Goal: Complete application form

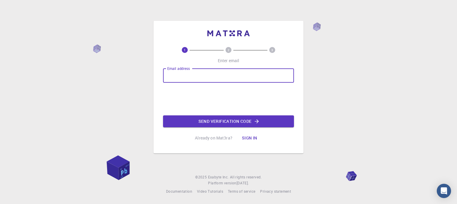
click at [209, 71] on input "Email address" at bounding box center [228, 75] width 131 height 14
type input "[EMAIL_ADDRESS][DOMAIN_NAME]"
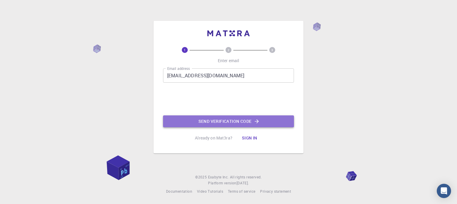
click at [215, 119] on button "Send verification code" at bounding box center [228, 121] width 131 height 12
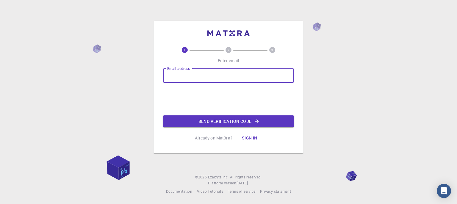
click at [193, 79] on input "Email address" at bounding box center [228, 75] width 131 height 14
type input "hshaaban@nta.eg"
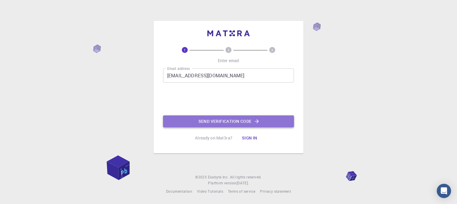
click at [208, 121] on button "Send verification code" at bounding box center [228, 121] width 131 height 12
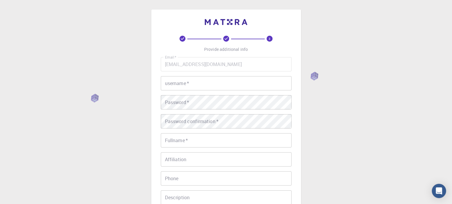
click at [195, 79] on input "username   *" at bounding box center [226, 83] width 131 height 14
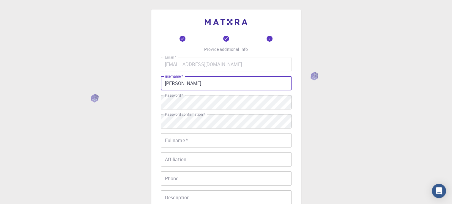
click at [195, 79] on input "Haitham" at bounding box center [226, 83] width 131 height 14
type input "Haitham2025"
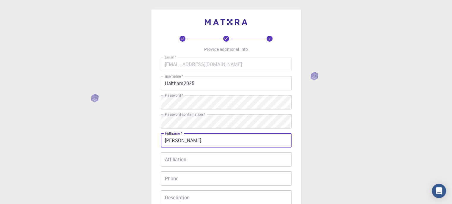
type input "Haitham Shaaban"
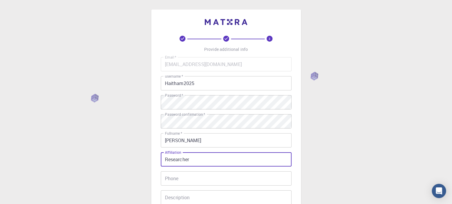
type input "Researcher"
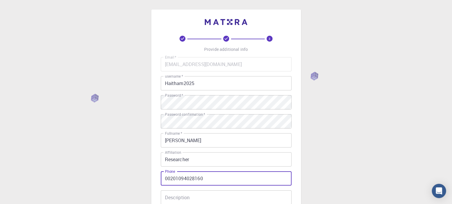
type input "00201094028160"
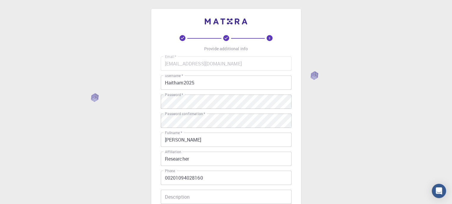
scroll to position [99, 0]
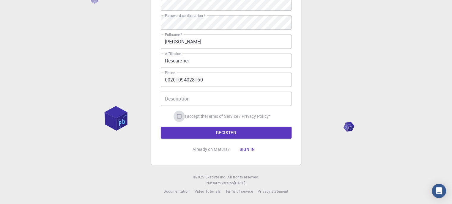
click at [176, 116] on input "I accept the Terms of Service / Privacy Policy *" at bounding box center [179, 116] width 11 height 11
checkbox input "true"
click at [196, 130] on button "REGISTER" at bounding box center [226, 133] width 131 height 12
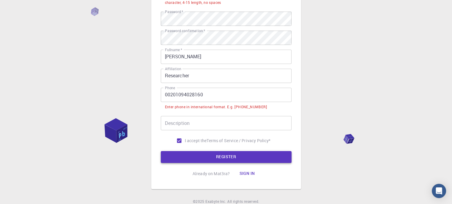
scroll to position [114, 0]
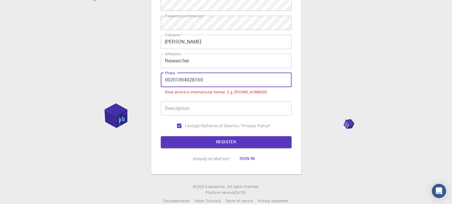
drag, startPoint x: 170, startPoint y: 80, endPoint x: 157, endPoint y: 80, distance: 13.4
click at [157, 80] on div "3 Provide additional info Email   * hshaaban@nta.eg Email   * username   * Hait…" at bounding box center [226, 35] width 150 height 278
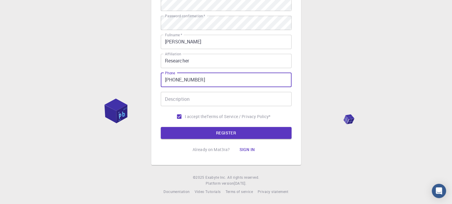
type input "+201094028160"
click at [161, 127] on button "REGISTER" at bounding box center [226, 133] width 131 height 12
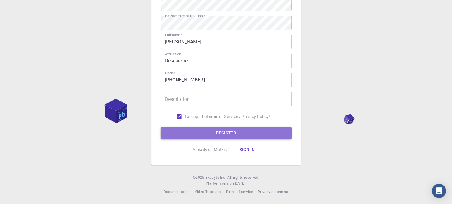
click at [203, 135] on button "REGISTER" at bounding box center [226, 133] width 131 height 12
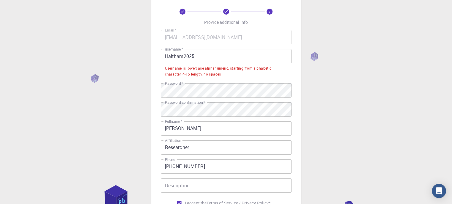
scroll to position [0, 0]
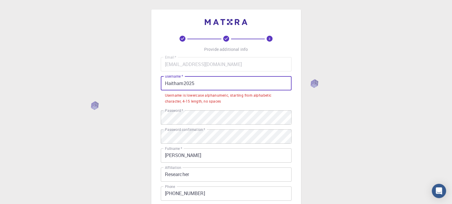
click at [182, 82] on input "Haitham2025" at bounding box center [226, 83] width 131 height 14
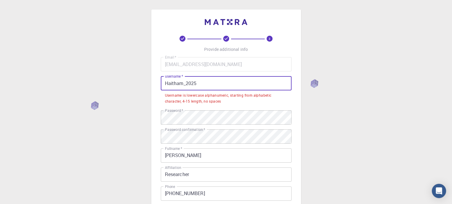
click at [168, 83] on input "Haitham_2025" at bounding box center [226, 83] width 131 height 14
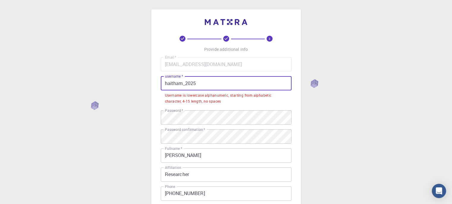
click at [202, 86] on input "haitham_2025" at bounding box center [226, 83] width 131 height 14
click at [185, 83] on input "haitham_2025" at bounding box center [226, 83] width 131 height 14
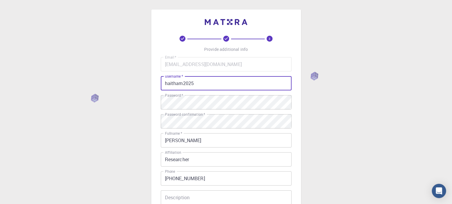
type input "haitham2025"
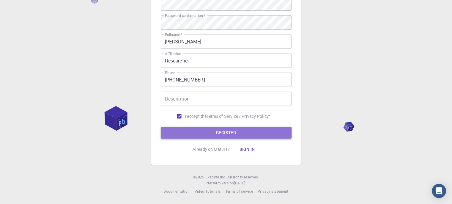
click at [223, 134] on button "REGISTER" at bounding box center [226, 133] width 131 height 12
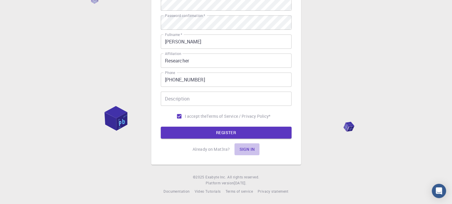
click at [246, 149] on button "Sign in" at bounding box center [247, 149] width 25 height 12
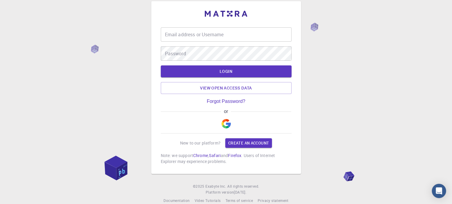
scroll to position [18, 0]
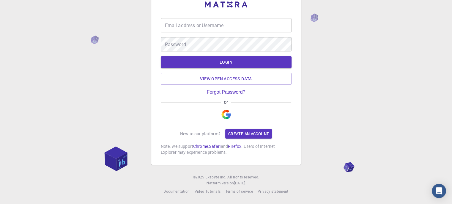
type input "haitham2025"
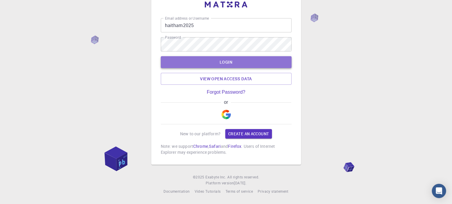
click at [238, 61] on button "LOGIN" at bounding box center [226, 62] width 131 height 12
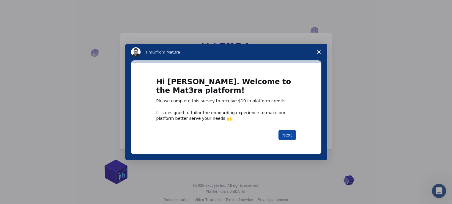
click at [288, 136] on button "Next" at bounding box center [288, 135] width 18 height 10
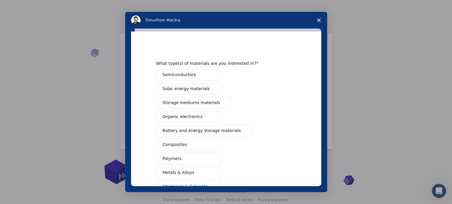
click at [215, 130] on span "Battery and energy storage materials" at bounding box center [202, 131] width 79 height 6
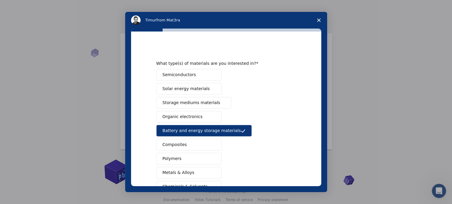
click at [190, 140] on button "Composites" at bounding box center [188, 145] width 65 height 12
click at [184, 159] on button "Polymers" at bounding box center [188, 159] width 65 height 12
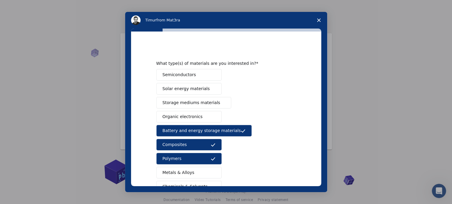
click at [319, 125] on div "What type(s) of materials are you interested in? Semiconductors Solar energy ma…" at bounding box center [226, 109] width 190 height 155
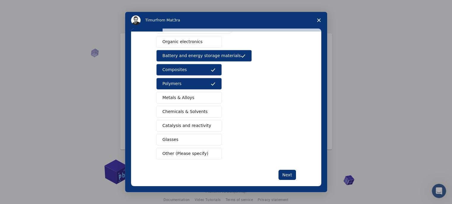
scroll to position [82, 0]
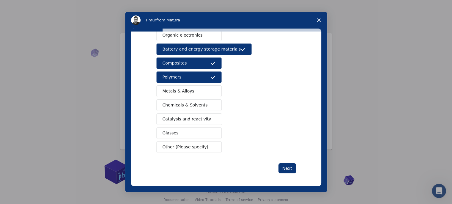
click at [173, 119] on span "Catalysis and reactivity" at bounding box center [187, 119] width 49 height 6
click at [191, 90] on button "Metals & Alloys" at bounding box center [188, 91] width 65 height 12
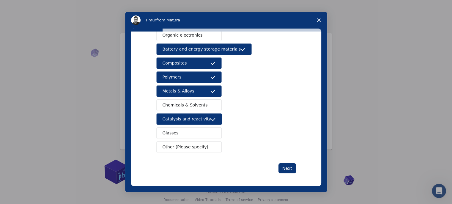
click at [199, 90] on button "Metals & Alloys" at bounding box center [188, 91] width 65 height 12
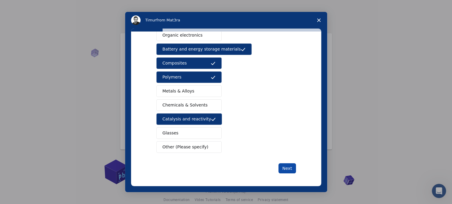
click at [284, 166] on button "Next" at bounding box center [288, 168] width 18 height 10
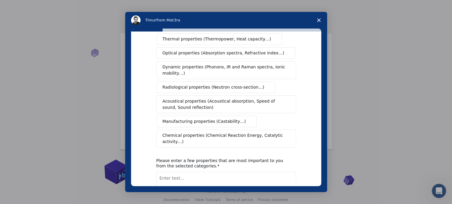
scroll to position [0, 0]
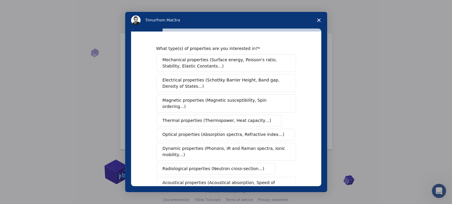
click at [213, 84] on span "Electrical properties (Schottky Barrier Height, Band gap, Density of States…)" at bounding box center [225, 83] width 124 height 12
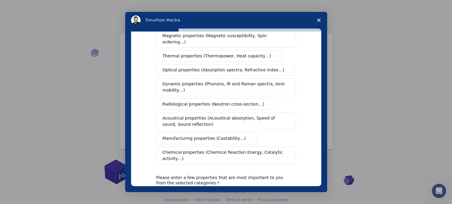
scroll to position [66, 0]
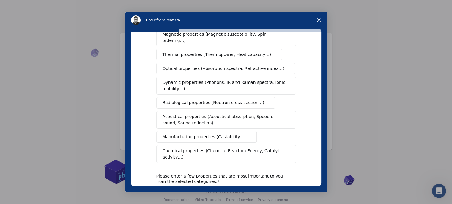
click at [244, 148] on span "Chemical properties (Chemical Reaction Energy, Catalytic activity…)" at bounding box center [224, 154] width 123 height 12
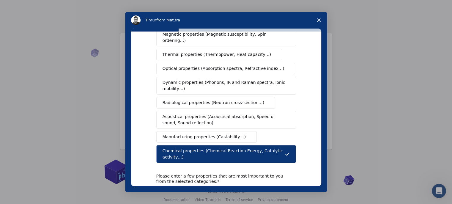
click at [221, 134] on span "Manufacturing properties (Castability…)" at bounding box center [205, 137] width 84 height 6
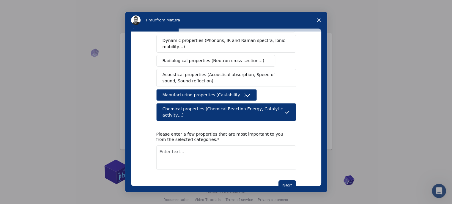
scroll to position [112, 0]
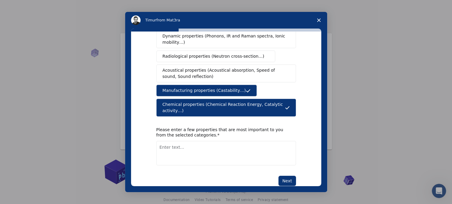
click at [190, 142] on textarea "Enter text..." at bounding box center [226, 153] width 140 height 24
type textarea "chemical structure and catalytic activity"
click at [283, 176] on button "Next" at bounding box center [288, 181] width 18 height 10
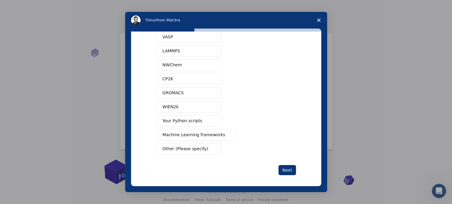
scroll to position [39, 0]
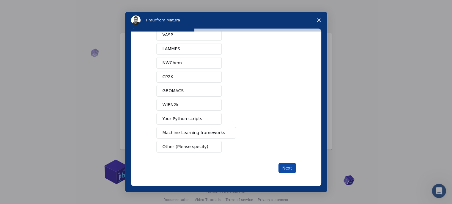
click at [288, 165] on button "Next" at bounding box center [288, 168] width 18 height 10
click at [198, 151] on button "Other (Please specify)" at bounding box center [188, 147] width 65 height 12
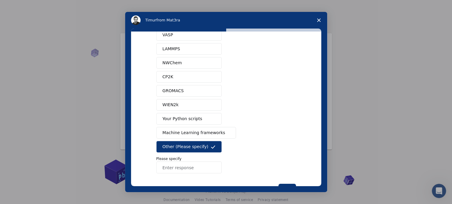
click at [192, 162] on input "Enter response" at bounding box center [188, 168] width 65 height 12
type input "N/A"
click at [286, 184] on button "Next" at bounding box center [288, 189] width 18 height 10
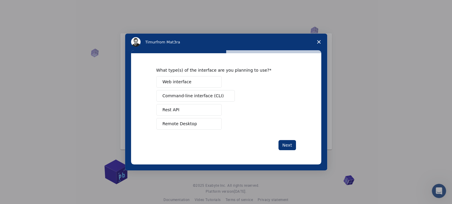
click at [195, 86] on button "Web interface" at bounding box center [188, 82] width 65 height 12
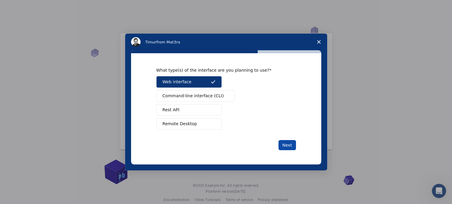
click at [286, 147] on button "Next" at bounding box center [288, 145] width 18 height 10
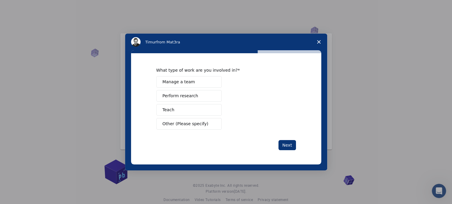
click at [192, 98] on span "Perform research" at bounding box center [181, 96] width 36 height 6
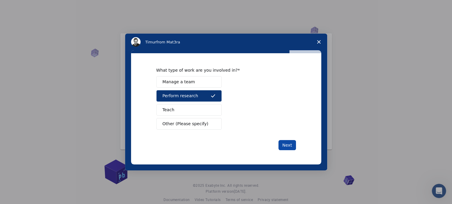
click at [290, 147] on button "Next" at bounding box center [288, 145] width 18 height 10
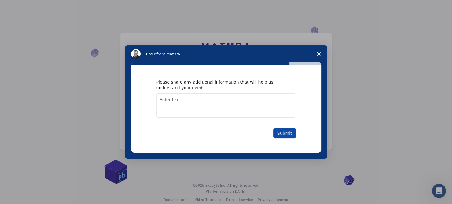
click at [283, 134] on button "Submit" at bounding box center [285, 133] width 23 height 10
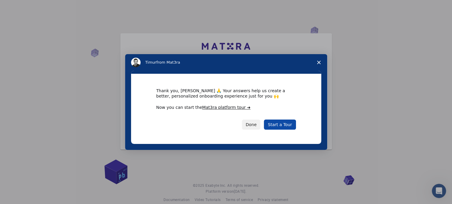
click at [279, 124] on link "Start a Tour" at bounding box center [280, 125] width 32 height 10
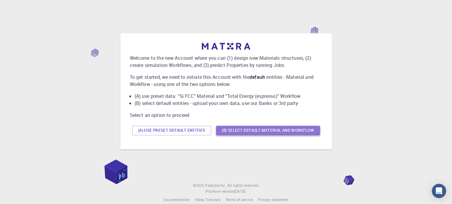
click at [251, 131] on button "(B) Select default material and workflow" at bounding box center [268, 131] width 104 height 10
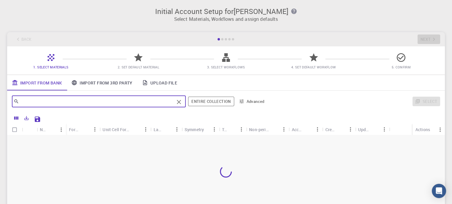
click at [132, 103] on input "text" at bounding box center [96, 101] width 155 height 8
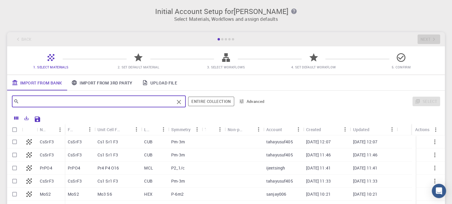
click at [289, 98] on div "Select" at bounding box center [355, 101] width 170 height 14
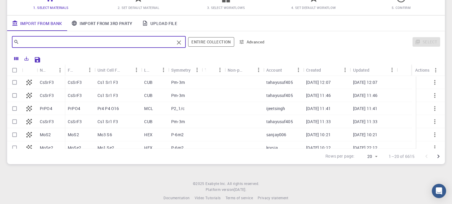
click at [90, 38] on input "text" at bounding box center [96, 42] width 155 height 8
paste input "• MoS₂/N-doped rGO"
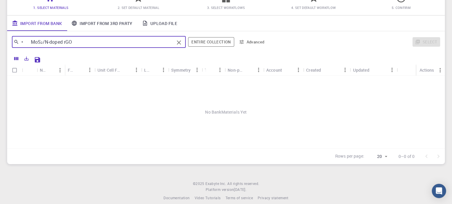
click at [30, 41] on input "• MoS₂/N-doped rGO" at bounding box center [96, 42] width 155 height 8
click at [65, 43] on input "MoS₂/N-doped rGO" at bounding box center [96, 42] width 155 height 8
type input "M"
type input "R"
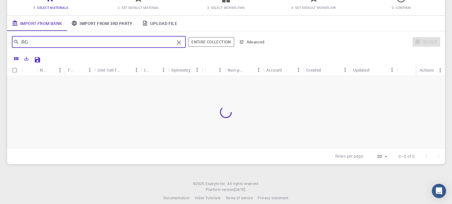
type input "R"
type input "r"
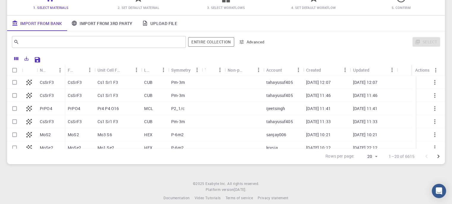
click at [51, 134] on div "MoS2" at bounding box center [51, 134] width 28 height 13
checkbox input "true"
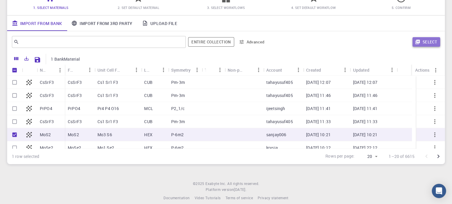
click at [431, 42] on button "Select" at bounding box center [427, 42] width 28 height 10
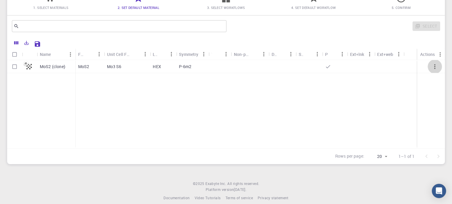
click at [434, 67] on icon "button" at bounding box center [435, 66] width 7 height 7
click at [18, 65] on input "Select row" at bounding box center [14, 66] width 11 height 11
checkbox input "true"
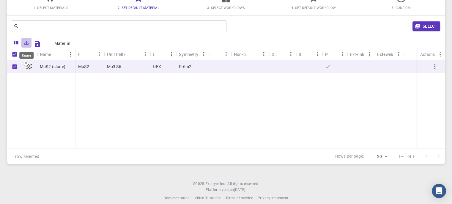
click at [28, 43] on icon "Export" at bounding box center [26, 42] width 5 height 5
click at [51, 55] on li "Download as CSV" at bounding box center [47, 55] width 51 height 11
click at [38, 46] on icon "Save Explorer Settings" at bounding box center [37, 43] width 5 height 5
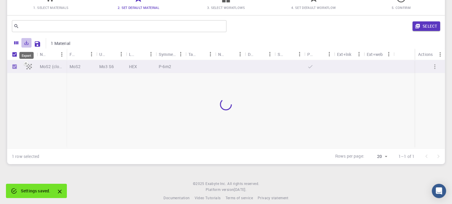
click at [28, 46] on button "Export" at bounding box center [26, 43] width 10 height 10
click at [28, 46] on icon "Export" at bounding box center [26, 42] width 5 height 5
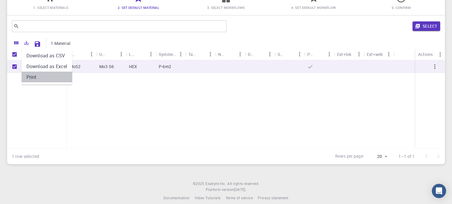
click at [32, 75] on li "Print" at bounding box center [47, 77] width 51 height 11
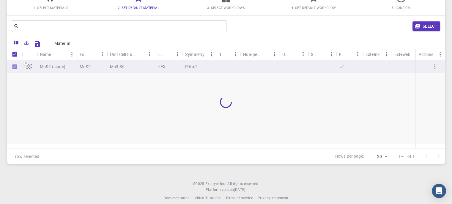
type input "20"
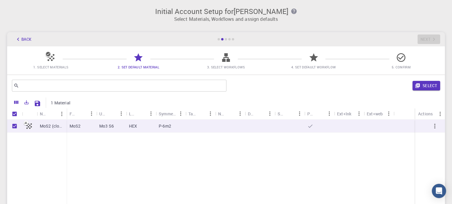
click at [228, 61] on icon at bounding box center [226, 57] width 8 height 9
